Goal: Task Accomplishment & Management: Manage account settings

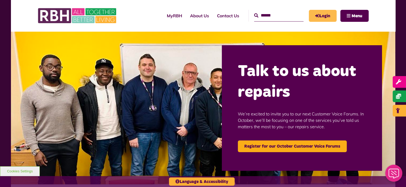
click at [321, 18] on link "Login" at bounding box center [323, 16] width 28 height 12
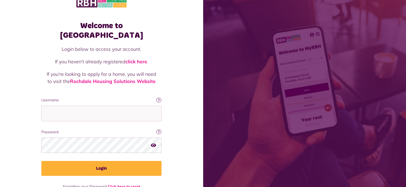
scroll to position [17, 0]
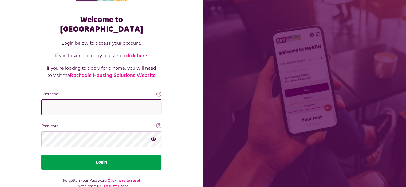
type input "**********"
click at [88, 155] on button "Login" at bounding box center [101, 162] width 120 height 15
click at [87, 155] on button "Login" at bounding box center [101, 162] width 120 height 15
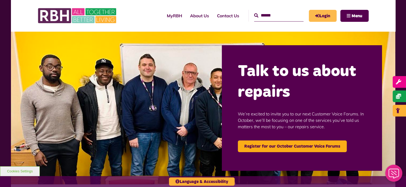
click at [315, 19] on link "Login" at bounding box center [323, 16] width 28 height 12
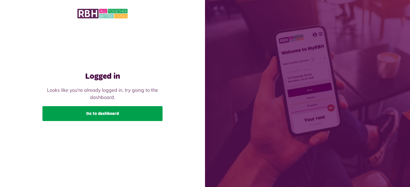
click at [138, 111] on link "Go to dashboard" at bounding box center [102, 113] width 120 height 15
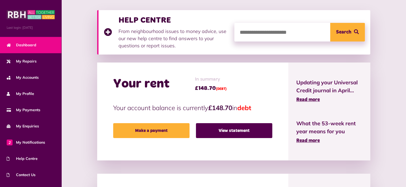
scroll to position [80, 0]
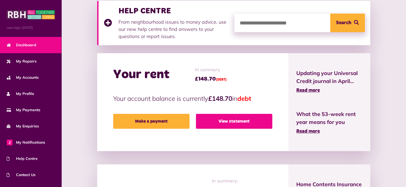
click at [244, 114] on link "View statement" at bounding box center [234, 121] width 76 height 15
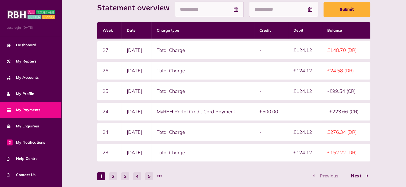
scroll to position [77, 0]
